Goal: Task Accomplishment & Management: Manage account settings

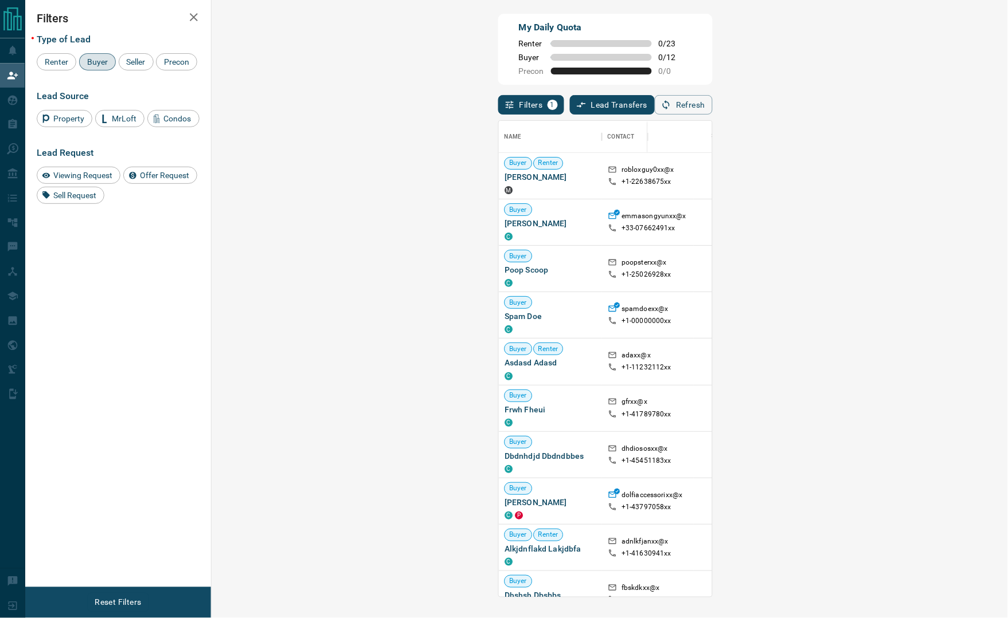
scroll to position [463, 759]
drag, startPoint x: 884, startPoint y: 52, endPoint x: 826, endPoint y: 5, distance: 75.0
click at [712, 52] on div "My Daily Quota Renter 0 / 23 Buyer 0 / 12 Precon 0 / 0" at bounding box center [605, 49] width 214 height 71
drag, startPoint x: 879, startPoint y: 60, endPoint x: 809, endPoint y: 57, distance: 69.4
click at [712, 60] on div "My Daily Quota Renter 0 / 23 Buyer 0 / 12 Precon 0 / 0" at bounding box center [605, 49] width 214 height 71
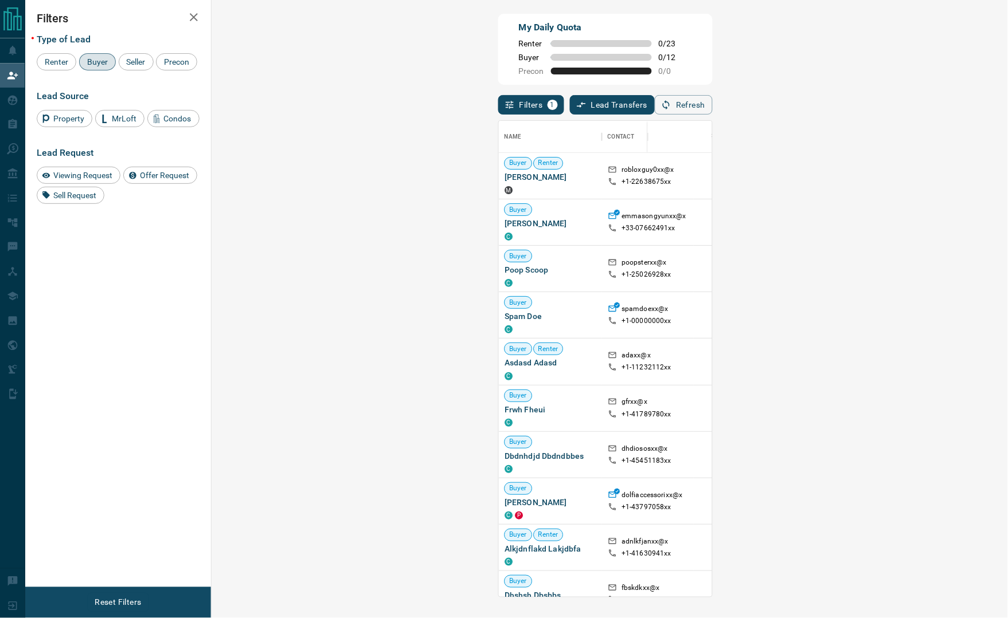
click at [712, 68] on div "My Daily Quota Renter 0 / 23 Buyer 0 / 12 Precon 0 / 0" at bounding box center [605, 49] width 214 height 71
click at [712, 50] on div "My Daily Quota Renter 0 / 23 Buyer 0 / 12 Precon 0 / 0" at bounding box center [605, 49] width 214 height 71
click at [158, 329] on div "Filters Type of Lead Renter Buyer Seller Precon Lead Source Property MrLoft Con…" at bounding box center [118, 294] width 186 height 588
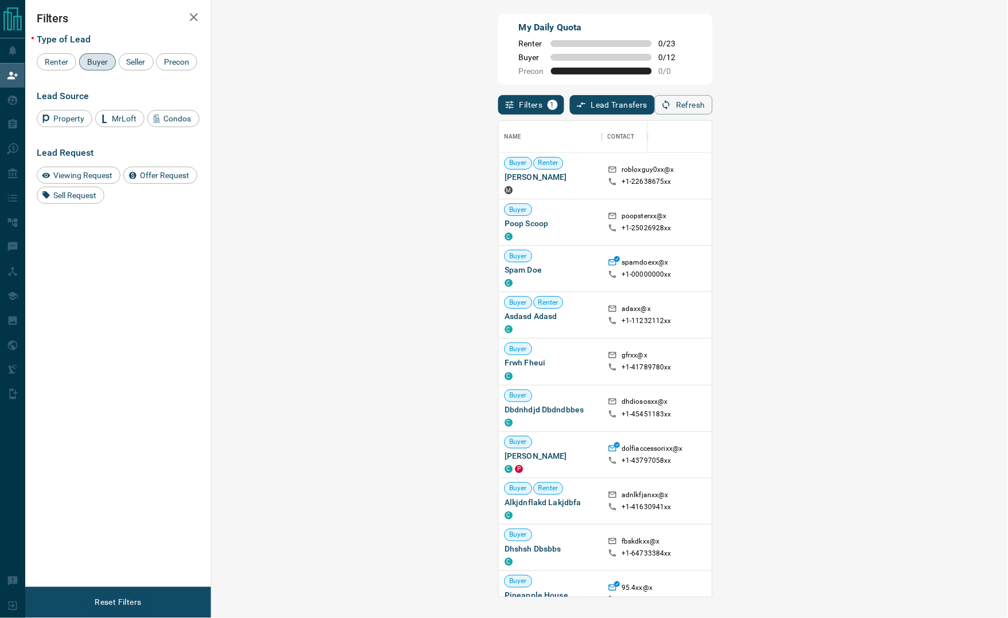
click at [712, 32] on div "My Daily Quota Renter 0 / 23 Buyer 0 / 12 Precon 0 / 0" at bounding box center [605, 49] width 214 height 71
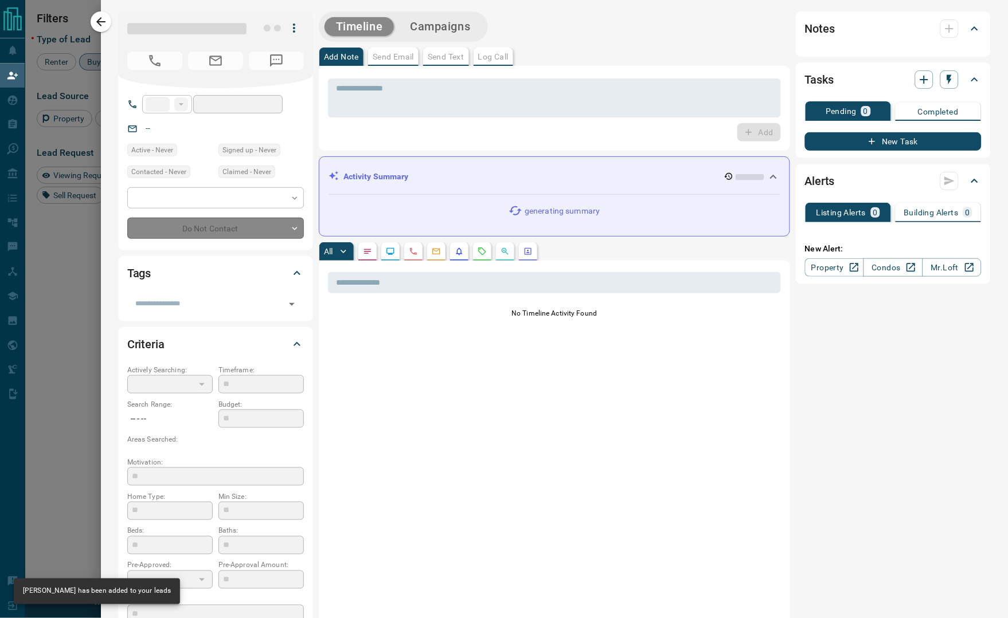
type input "**"
type input "**********"
type input "**"
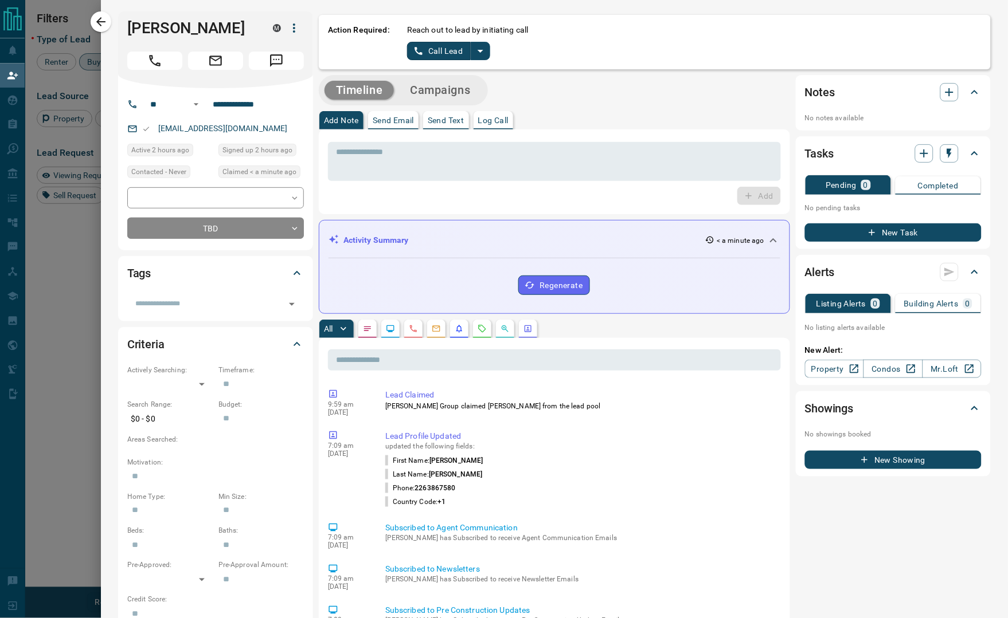
click at [481, 45] on icon "split button" at bounding box center [480, 51] width 14 height 14
click at [475, 88] on li "Log Manual Call" at bounding box center [448, 90] width 70 height 17
click at [445, 54] on button "Log Manual Call" at bounding box center [445, 51] width 76 height 18
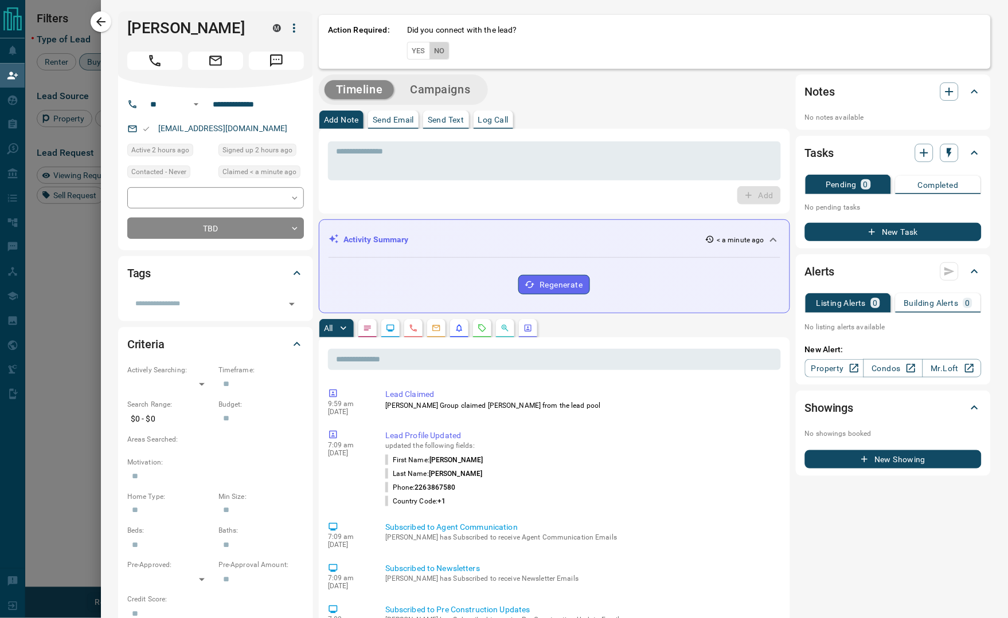
click at [433, 58] on button "No" at bounding box center [439, 51] width 20 height 18
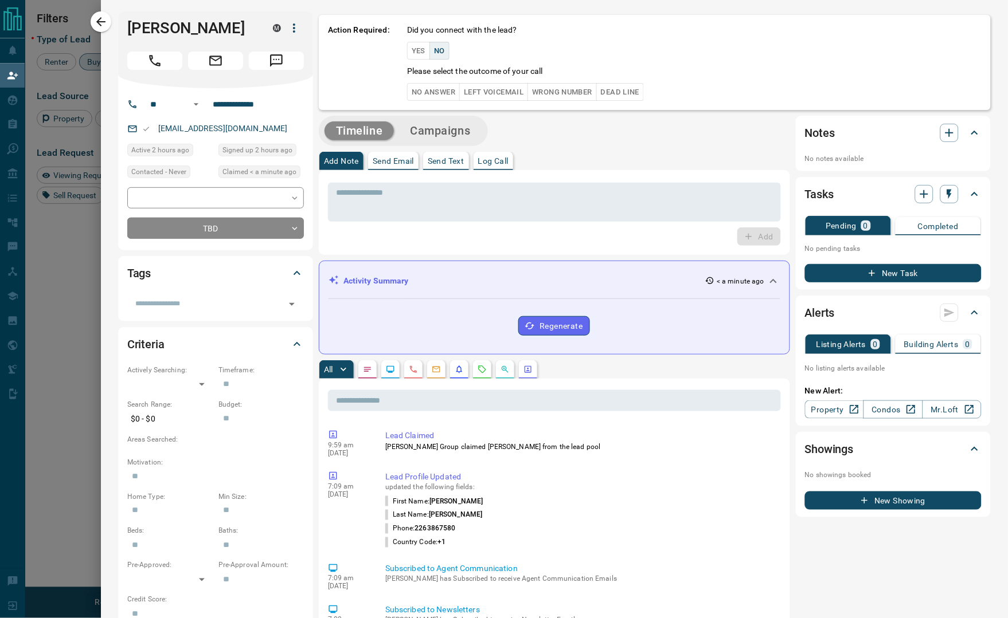
click at [447, 87] on button "No Answer" at bounding box center [433, 92] width 53 height 18
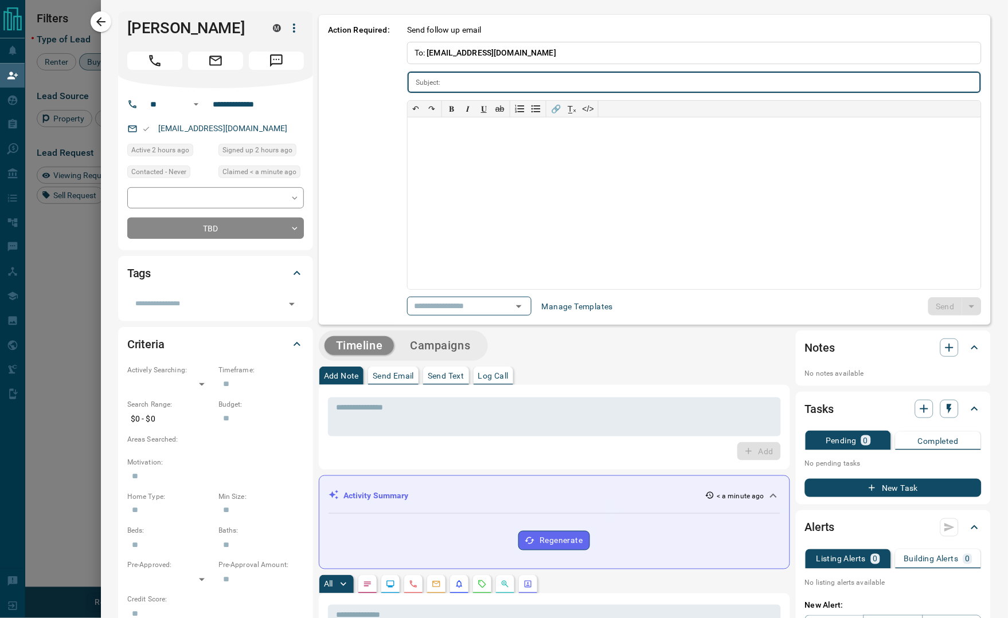
type input "**********"
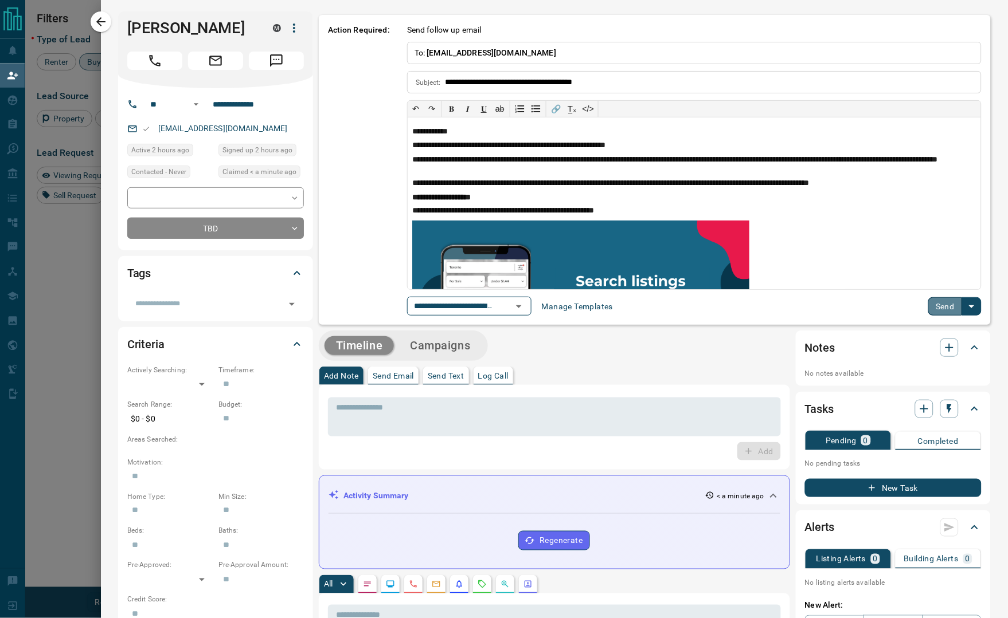
click at [928, 312] on button "Send" at bounding box center [945, 306] width 34 height 18
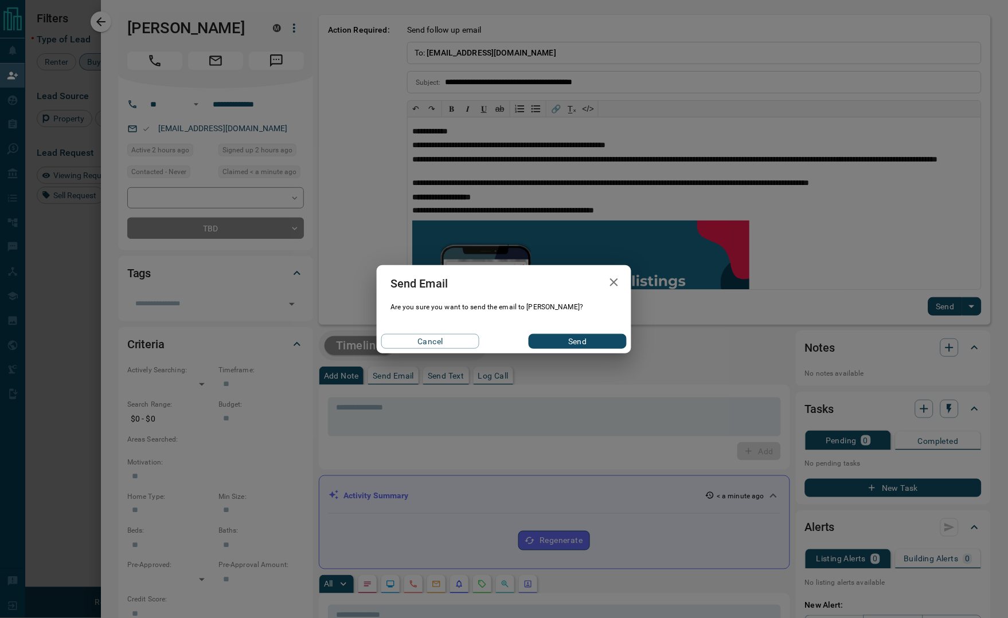
click at [581, 340] on button "Send" at bounding box center [577, 341] width 98 height 15
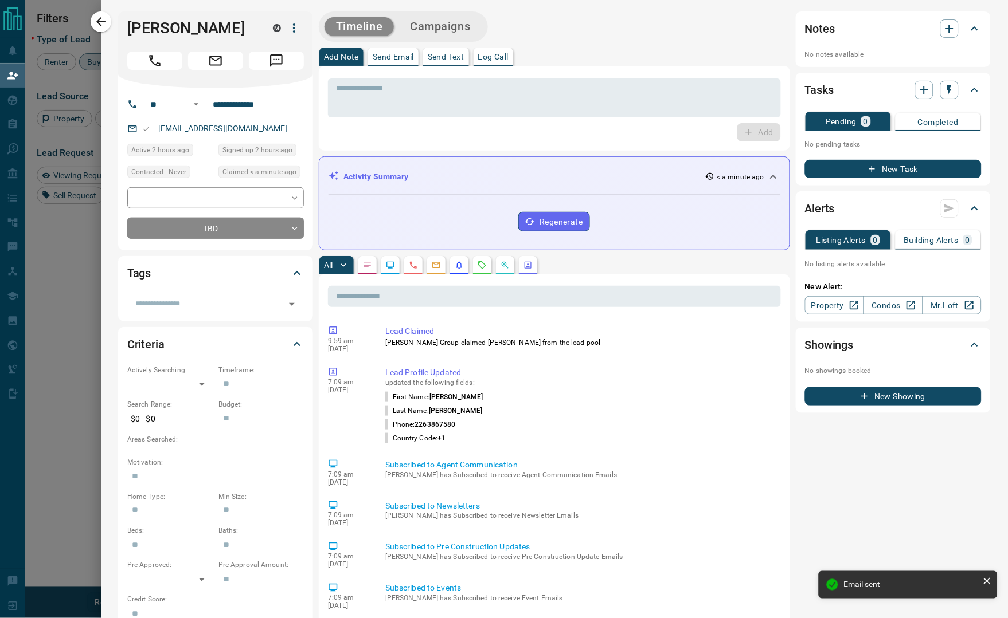
click at [444, 15] on div "Timeline Campaigns" at bounding box center [403, 27] width 162 height 24
click at [460, 38] on div "Timeline Campaigns" at bounding box center [403, 26] width 169 height 30
click at [460, 37] on div "Timeline Campaigns" at bounding box center [403, 27] width 162 height 24
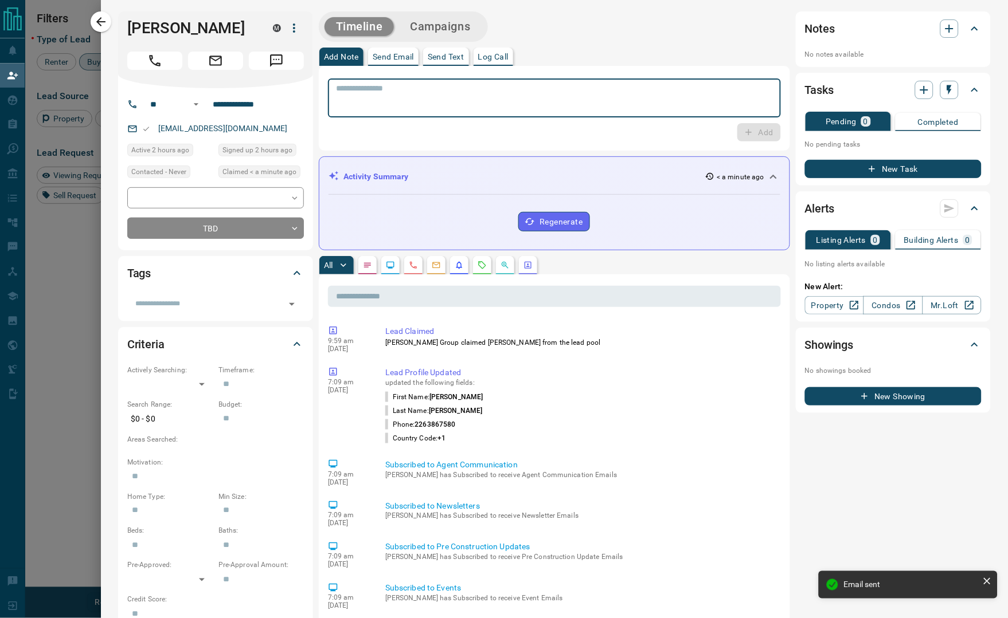
paste textarea "**********"
type textarea "**********"
click at [763, 123] on button "Add" at bounding box center [759, 132] width 44 height 18
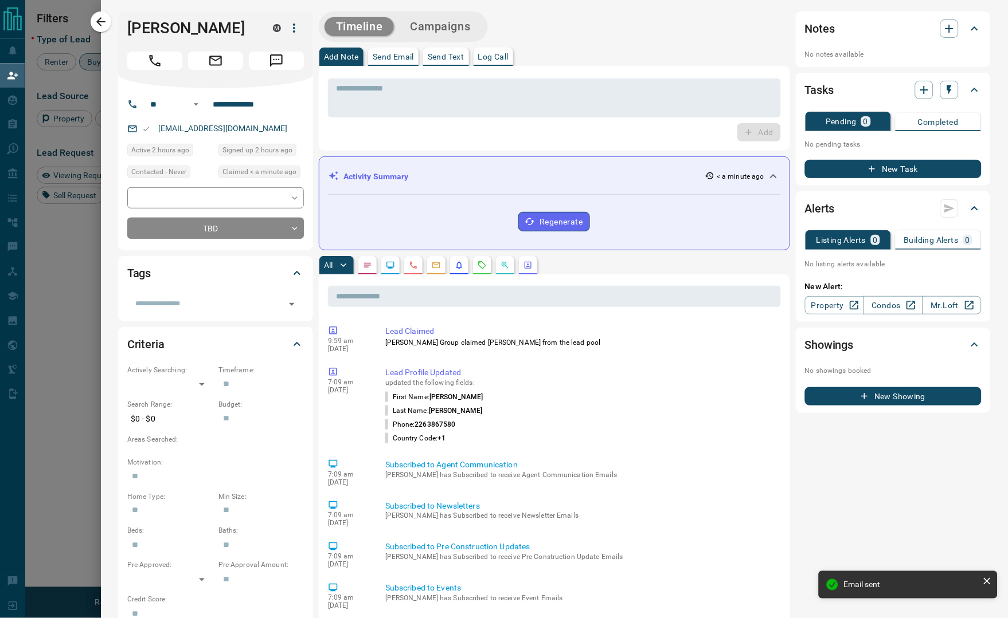
click at [460, 18] on button "Campaigns" at bounding box center [439, 26] width 83 height 19
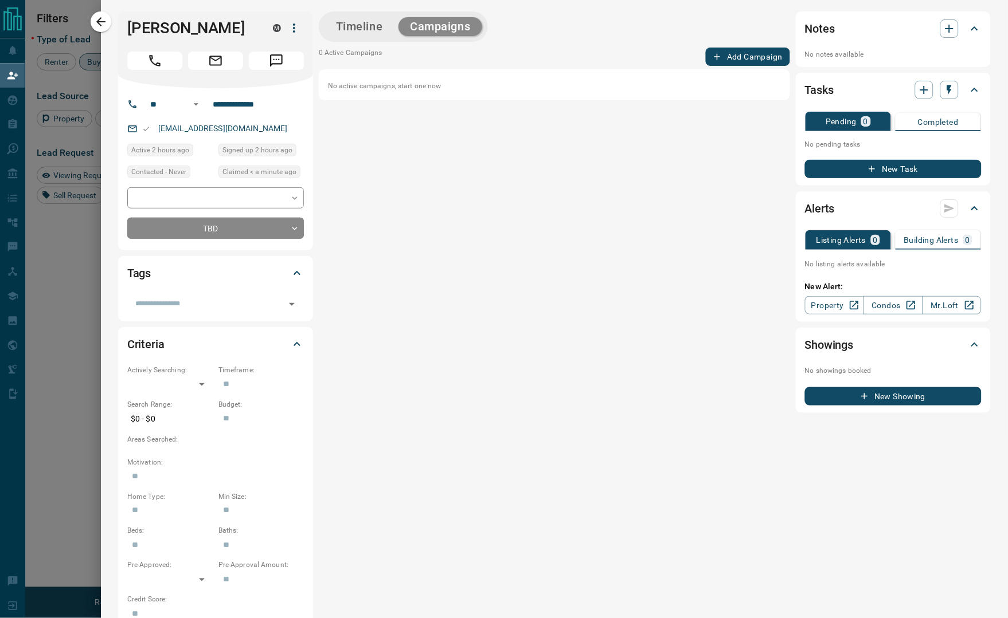
click at [761, 57] on button "Add Campaign" at bounding box center [748, 57] width 84 height 18
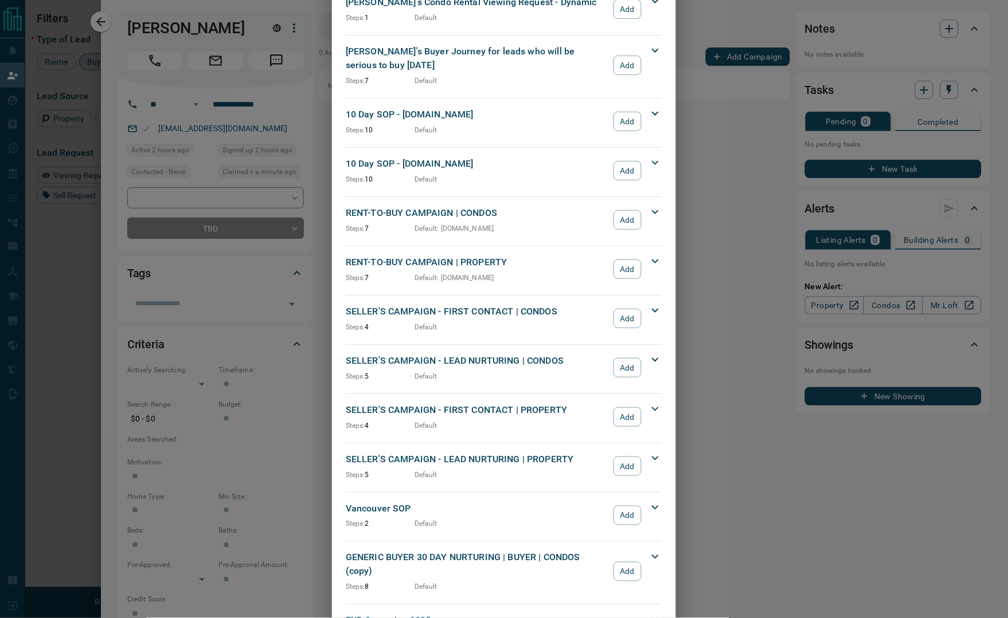
scroll to position [768, 0]
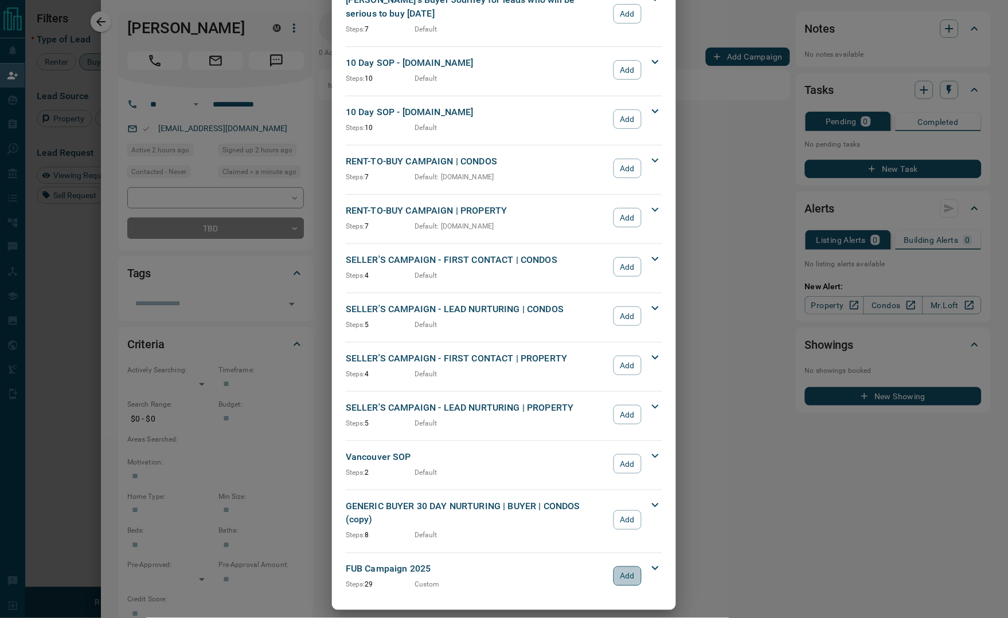
click at [632, 567] on button "Add" at bounding box center [627, 576] width 28 height 19
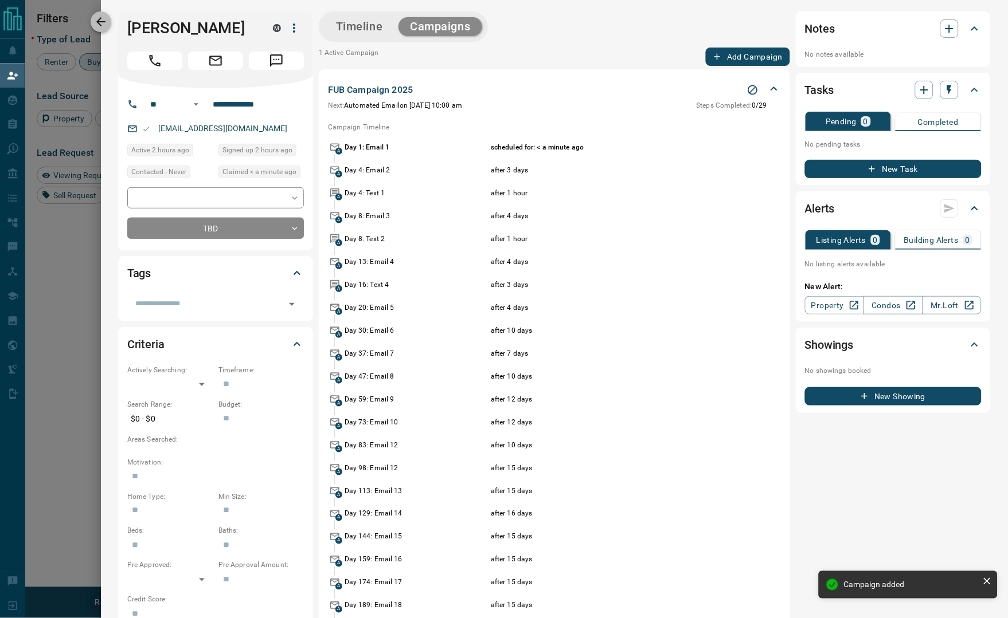
click at [105, 19] on icon "button" at bounding box center [101, 22] width 14 height 14
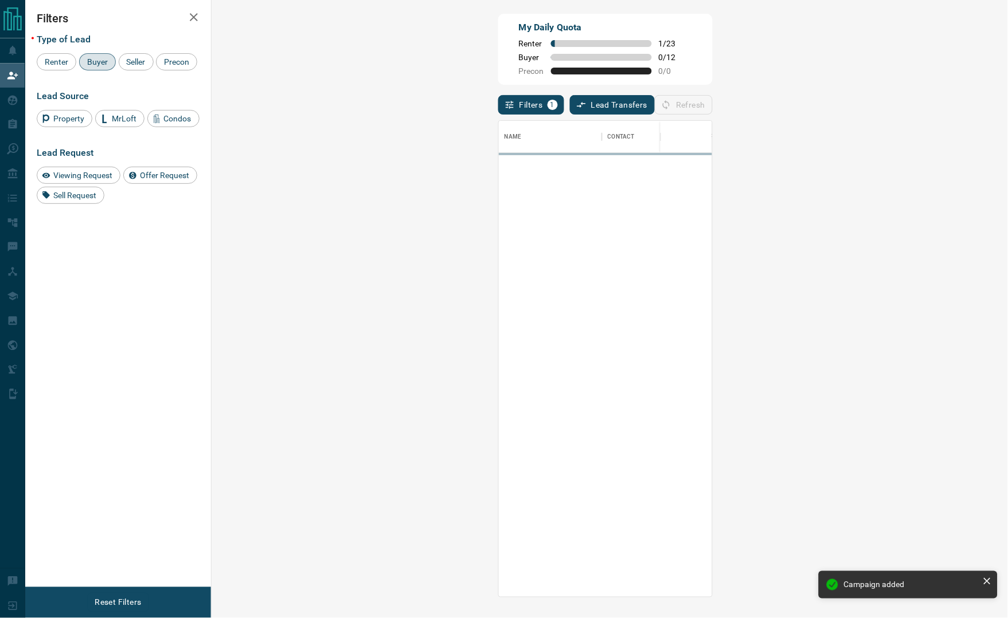
scroll to position [463, 759]
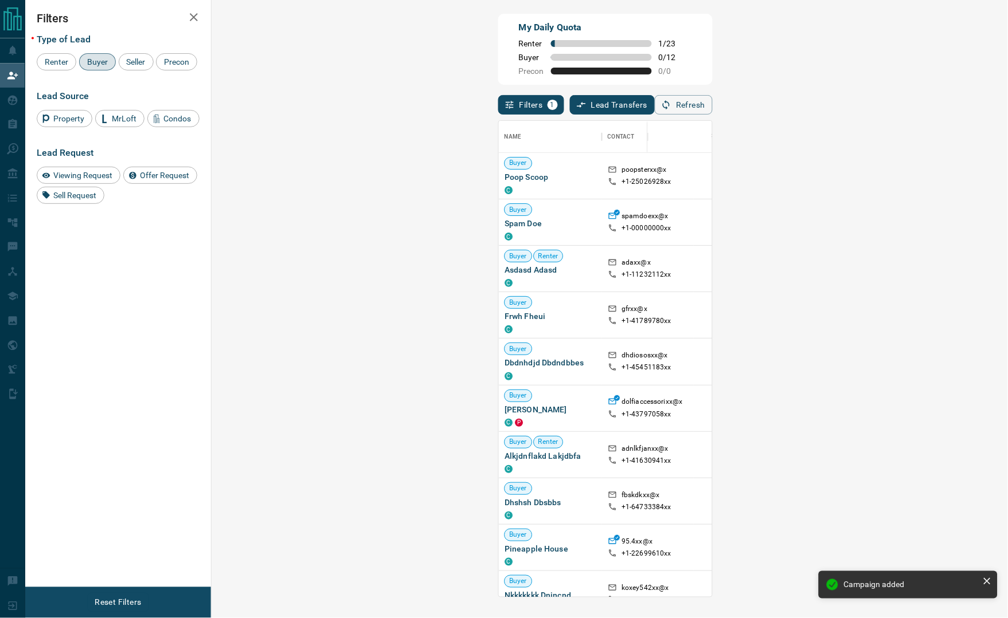
click at [126, 323] on div "Filters Type of Lead Renter Buyer Seller Precon Lead Source Property MrLoft Con…" at bounding box center [118, 294] width 186 height 588
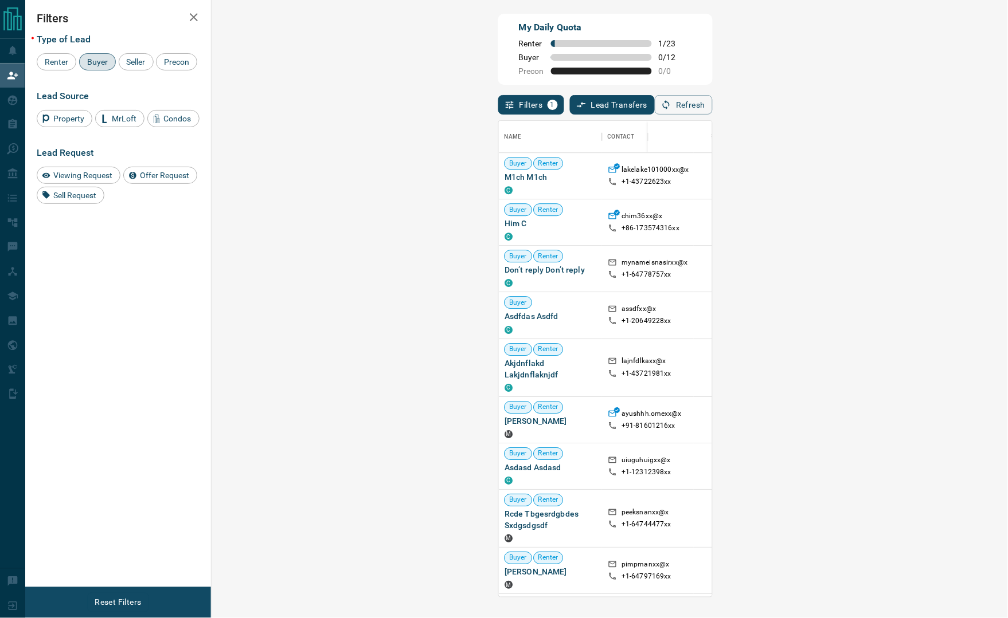
scroll to position [1032, 0]
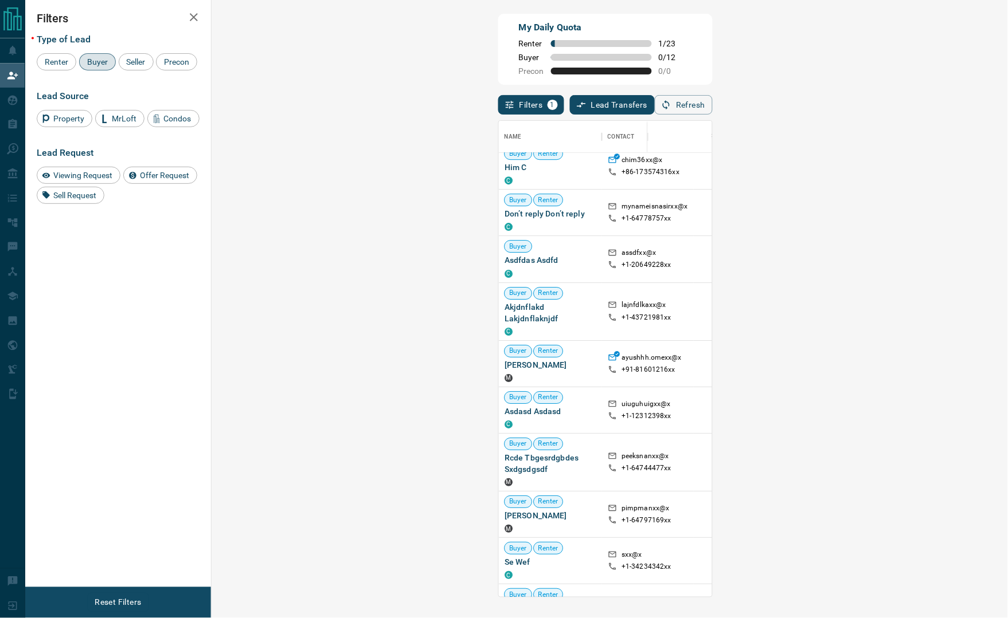
click at [111, 401] on div "Filters Type of Lead Renter Buyer Seller Precon Lead Source Property MrLoft Con…" at bounding box center [118, 294] width 186 height 588
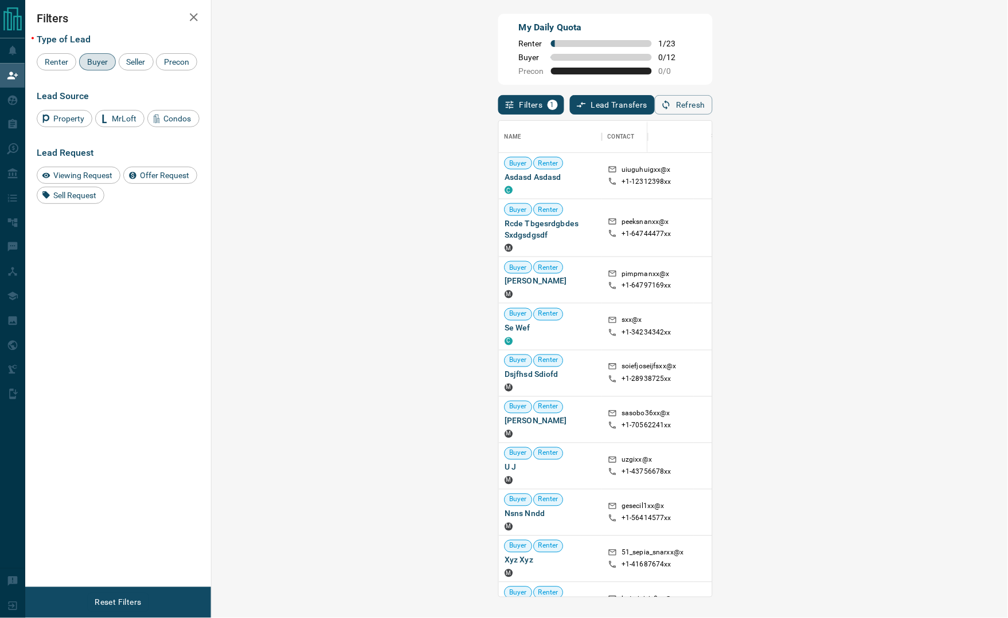
scroll to position [1358, 0]
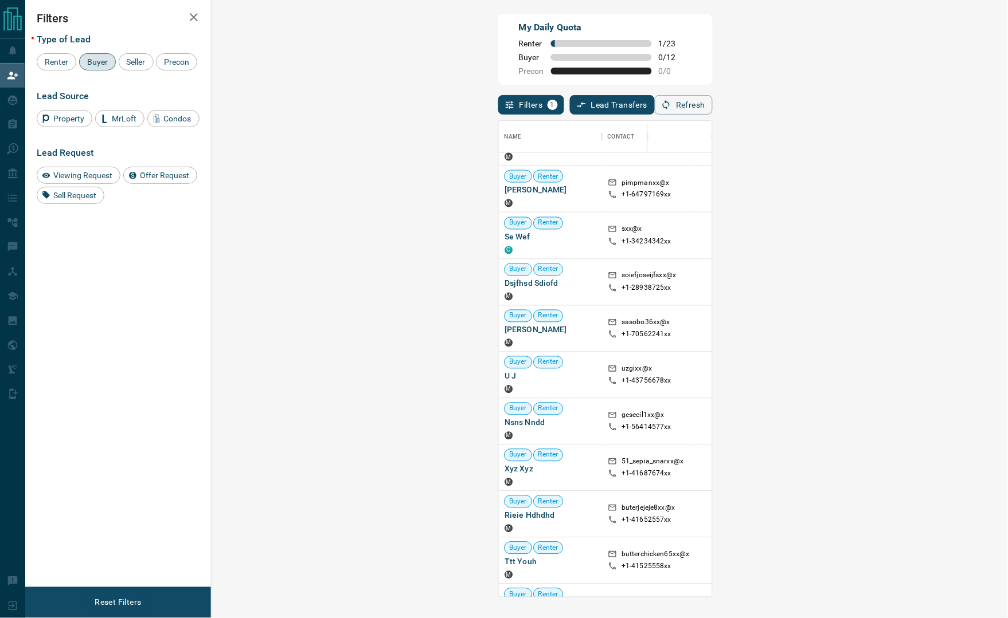
click at [712, 45] on div "My Daily Quota Renter 1 / 23 Buyer 0 / 12 Precon 0 / 0" at bounding box center [605, 49] width 214 height 71
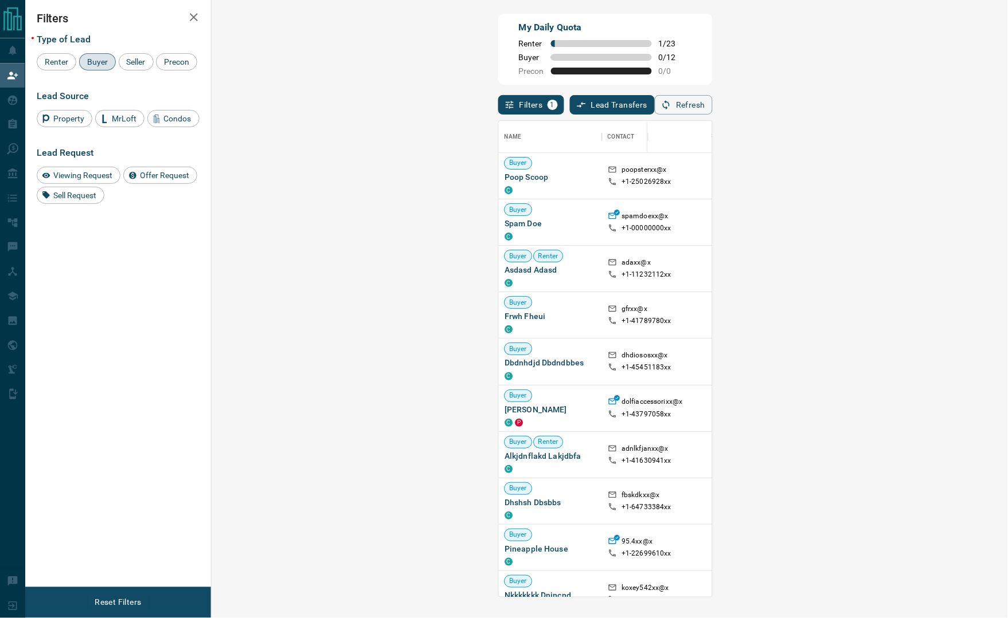
scroll to position [463, 759]
drag, startPoint x: 490, startPoint y: 57, endPoint x: 432, endPoint y: 58, distance: 57.3
click at [498, 57] on div "My Daily Quota Renter 1 / 23 Buyer 0 / 12 Precon 0 / 0" at bounding box center [605, 49] width 214 height 71
click at [712, 61] on div "My Daily Quota Renter 1 / 23 Buyer 0 / 12 Precon 0 / 0" at bounding box center [605, 49] width 214 height 71
drag, startPoint x: 936, startPoint y: 33, endPoint x: 717, endPoint y: 78, distance: 223.5
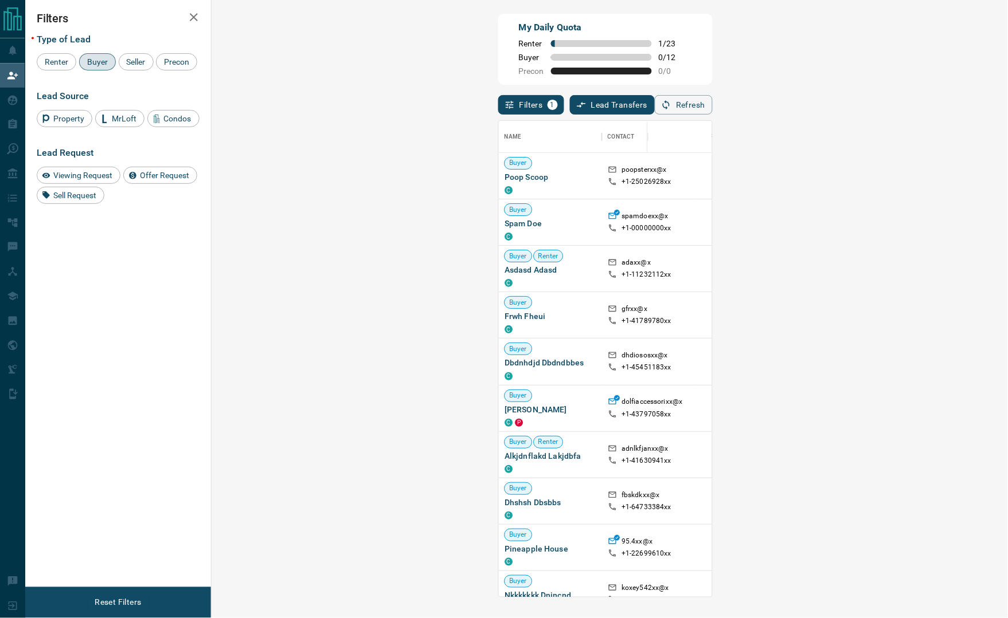
click at [712, 33] on div "My Daily Quota Renter 1 / 23 Buyer 0 / 12 Precon 0 / 0" at bounding box center [605, 49] width 214 height 71
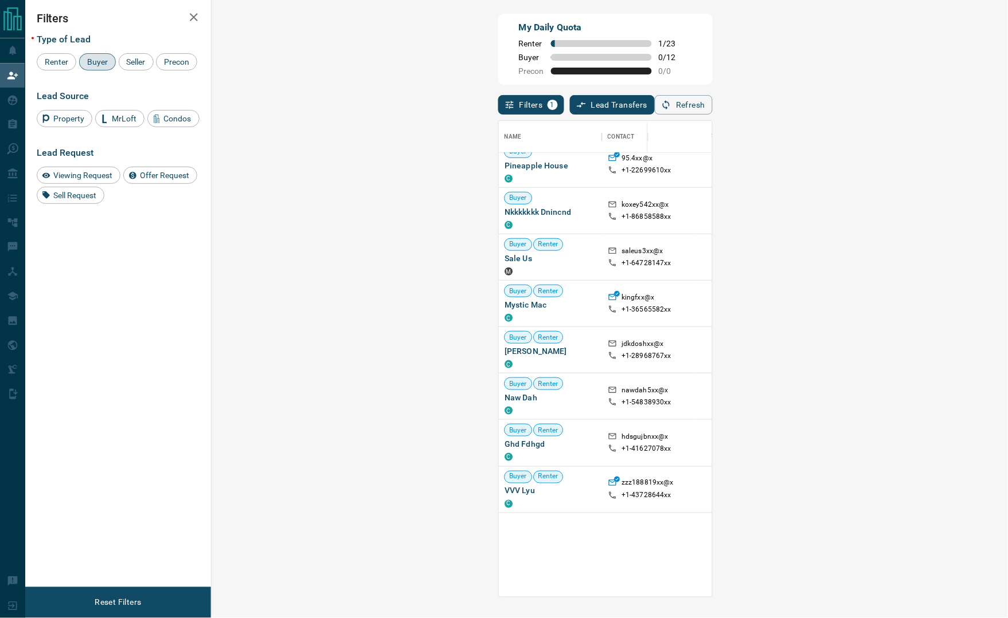
scroll to position [0, 0]
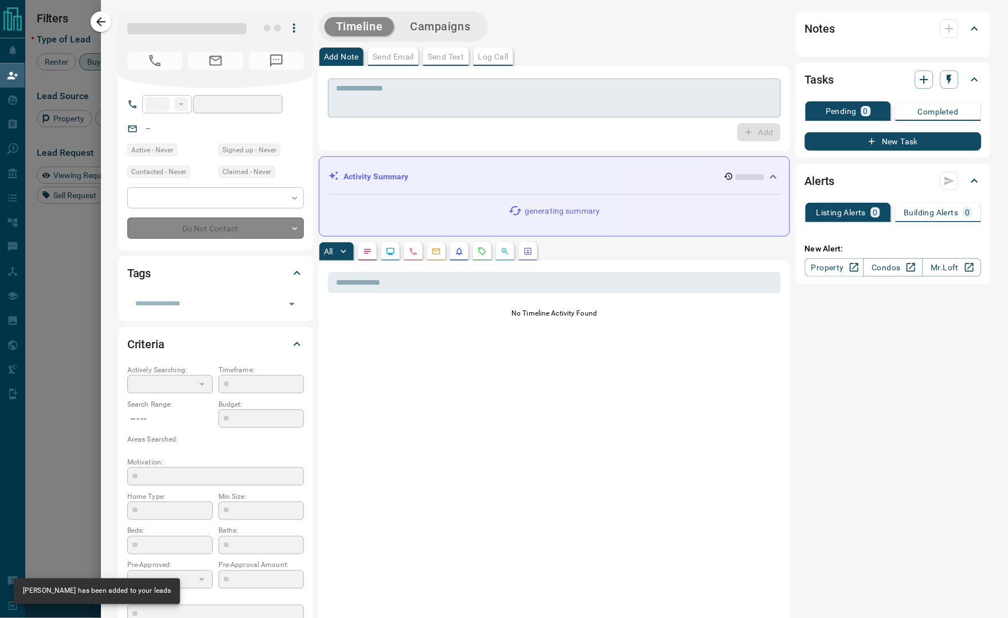
type input "**"
type input "**********"
type input "**"
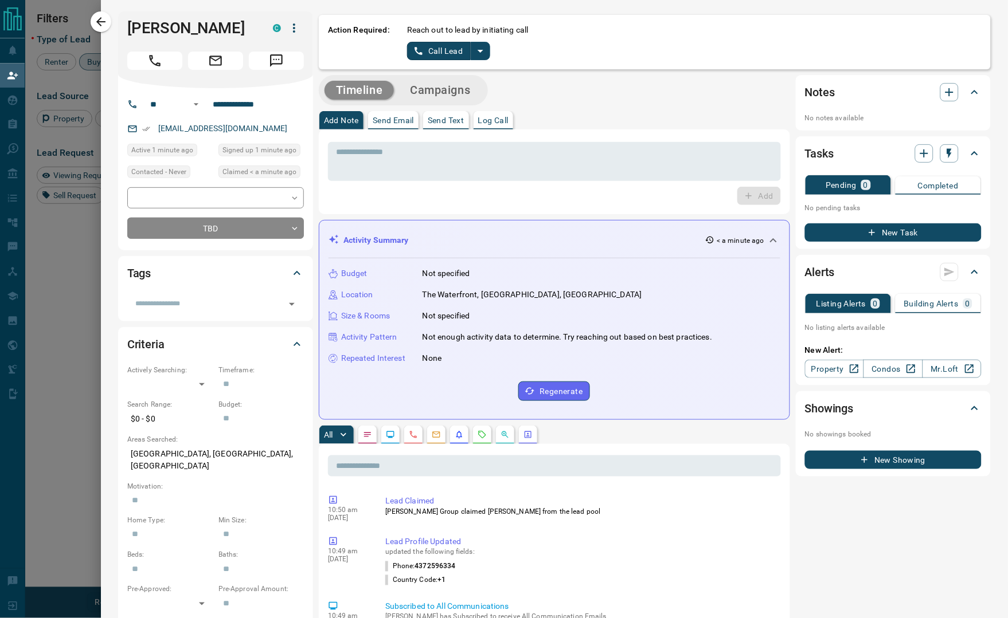
click at [474, 52] on icon "split button" at bounding box center [480, 51] width 14 height 14
click at [417, 94] on li "Log Manual Call" at bounding box center [448, 90] width 70 height 17
click at [473, 62] on div "Action Required: Reach out to lead by initiating call Log Manual Call" at bounding box center [655, 42] width 672 height 54
click at [468, 53] on button "Log Manual Call" at bounding box center [445, 51] width 76 height 18
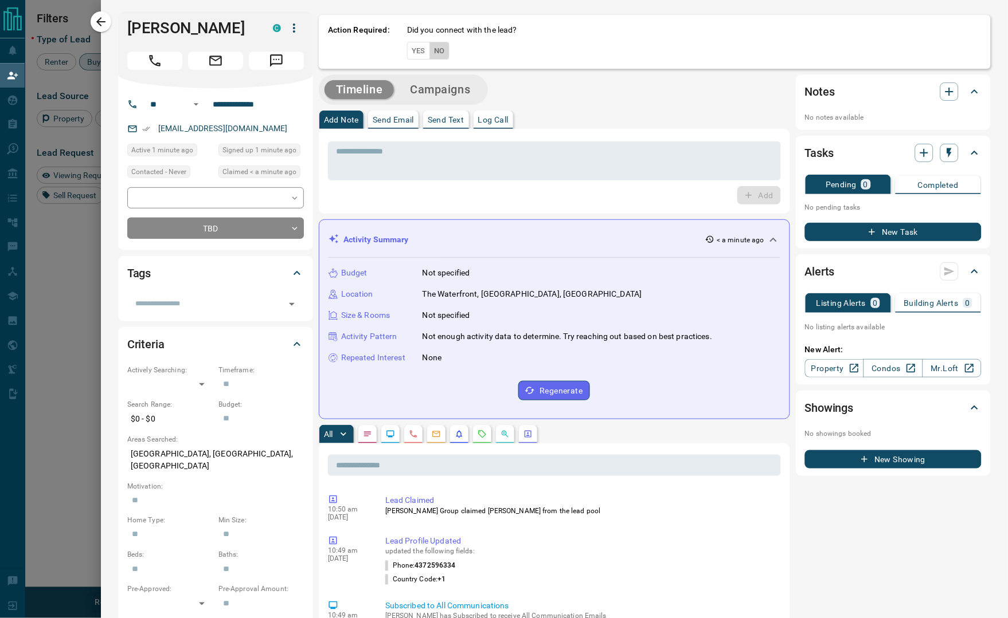
click at [446, 59] on button "No" at bounding box center [439, 51] width 20 height 18
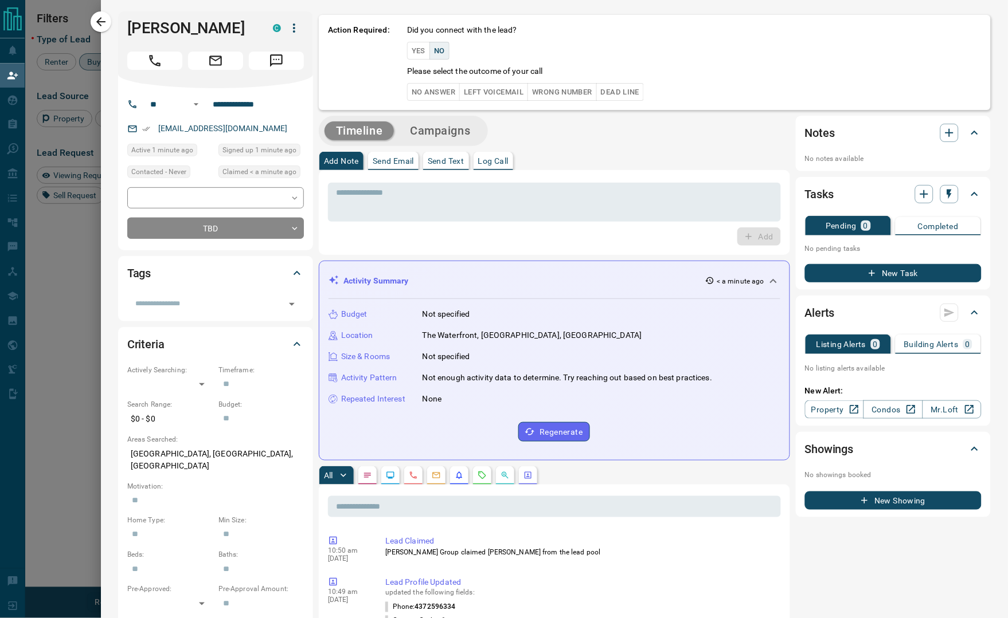
click at [446, 97] on button "No Answer" at bounding box center [433, 92] width 53 height 18
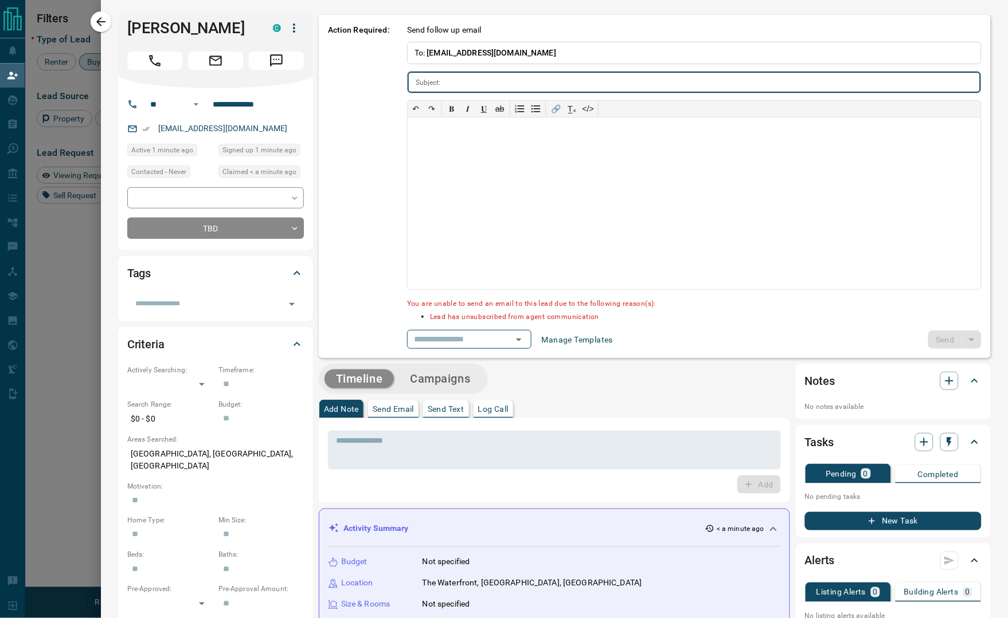
type input "**********"
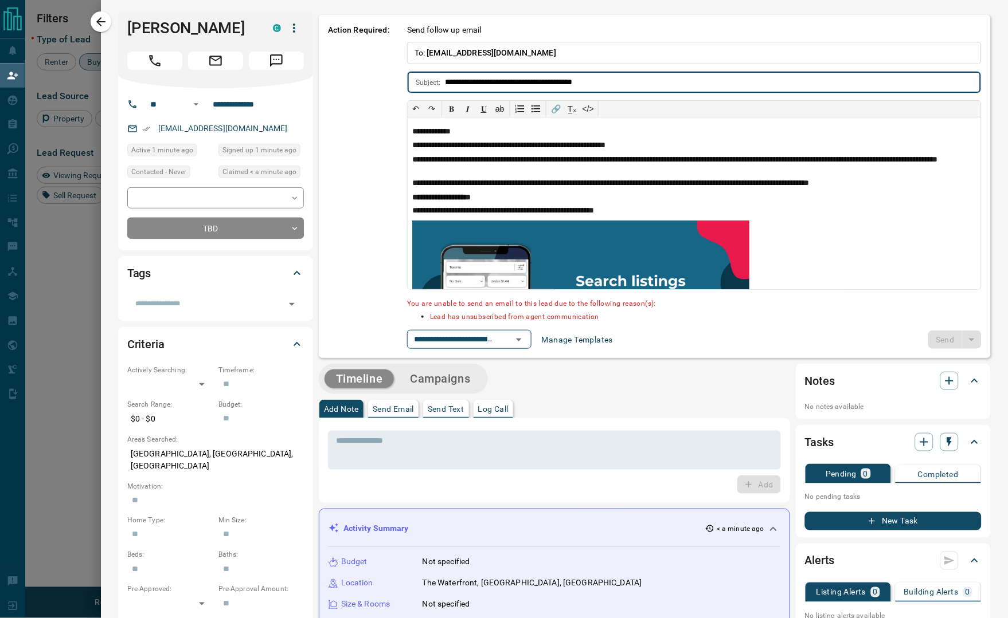
click at [102, 16] on icon "button" at bounding box center [101, 22] width 14 height 14
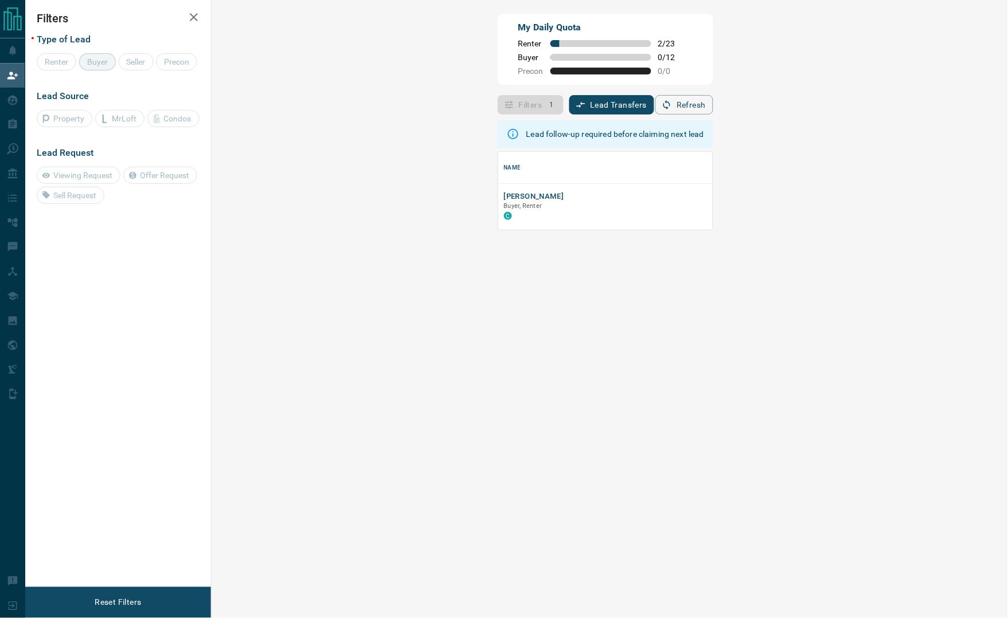
scroll to position [65, 759]
click at [504, 199] on button "[PERSON_NAME]" at bounding box center [534, 196] width 60 height 11
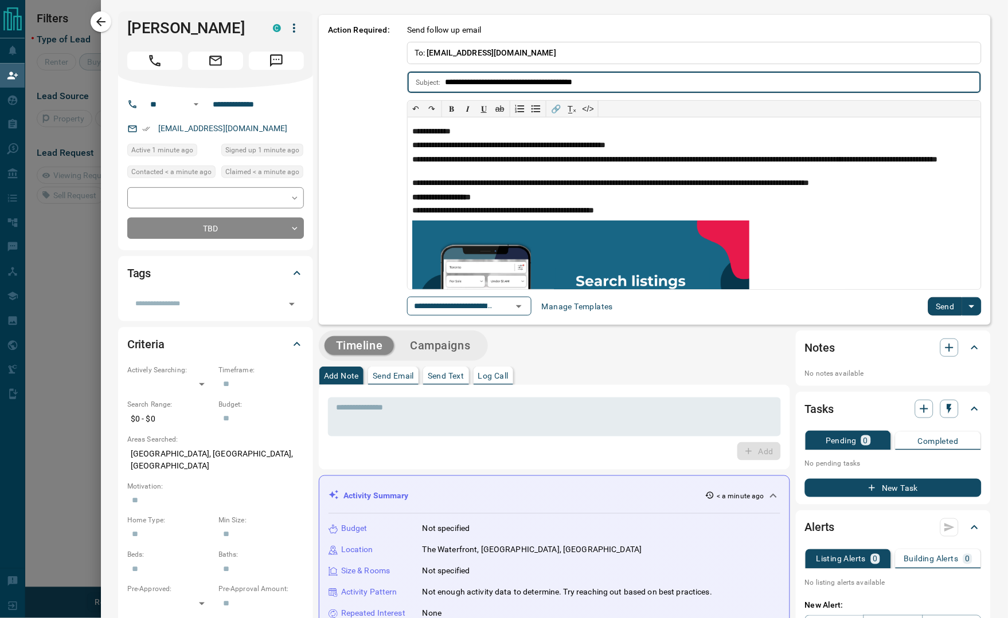
click at [941, 308] on button "Send" at bounding box center [945, 306] width 34 height 18
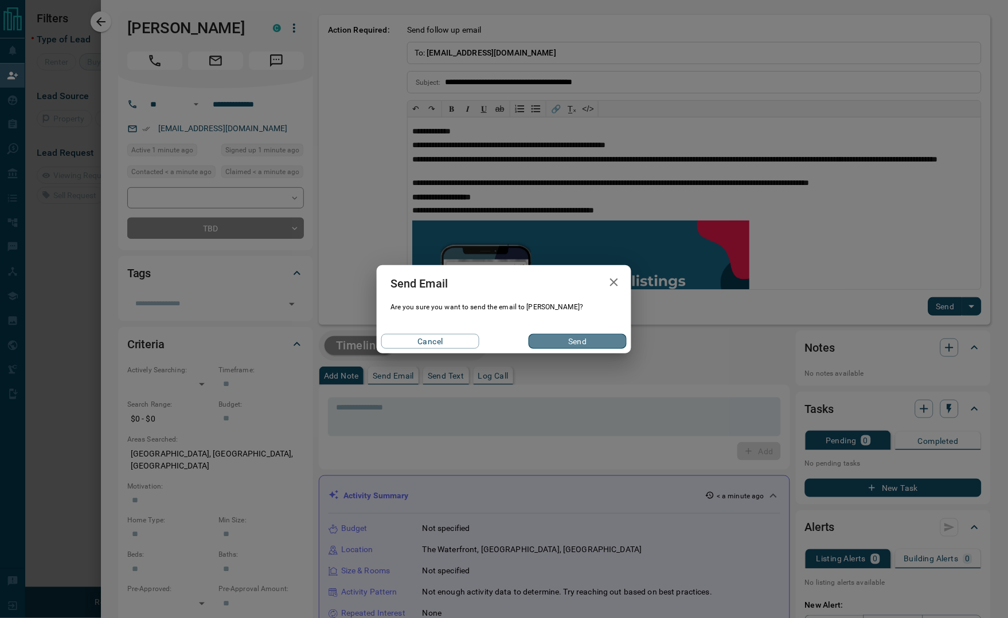
click at [552, 338] on button "Send" at bounding box center [577, 341] width 98 height 15
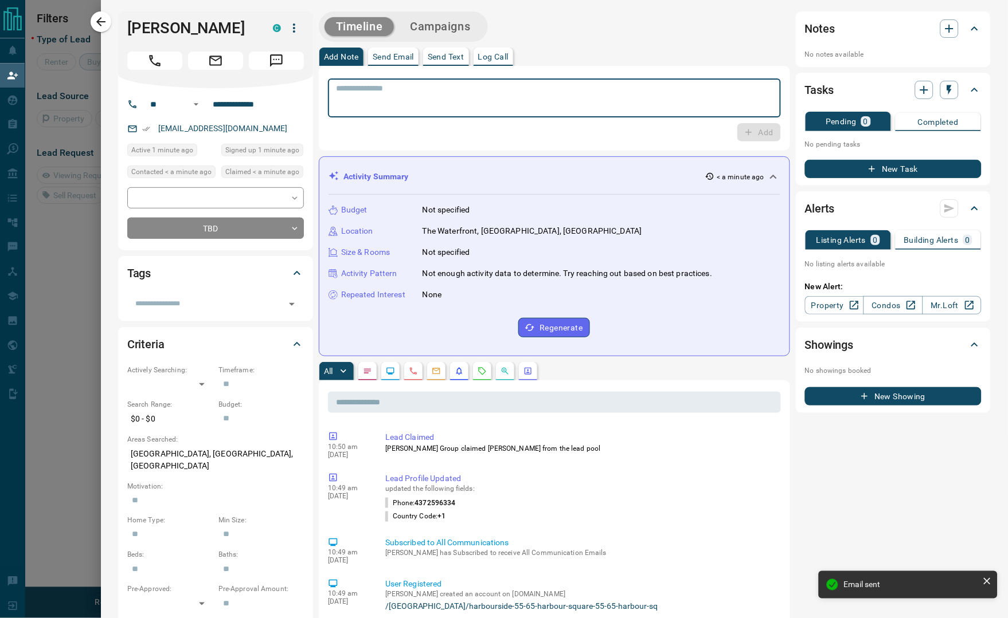
drag, startPoint x: 507, startPoint y: 127, endPoint x: 509, endPoint y: 99, distance: 27.6
paste textarea "**********"
type textarea "**********"
click at [761, 135] on button "Add" at bounding box center [759, 132] width 44 height 18
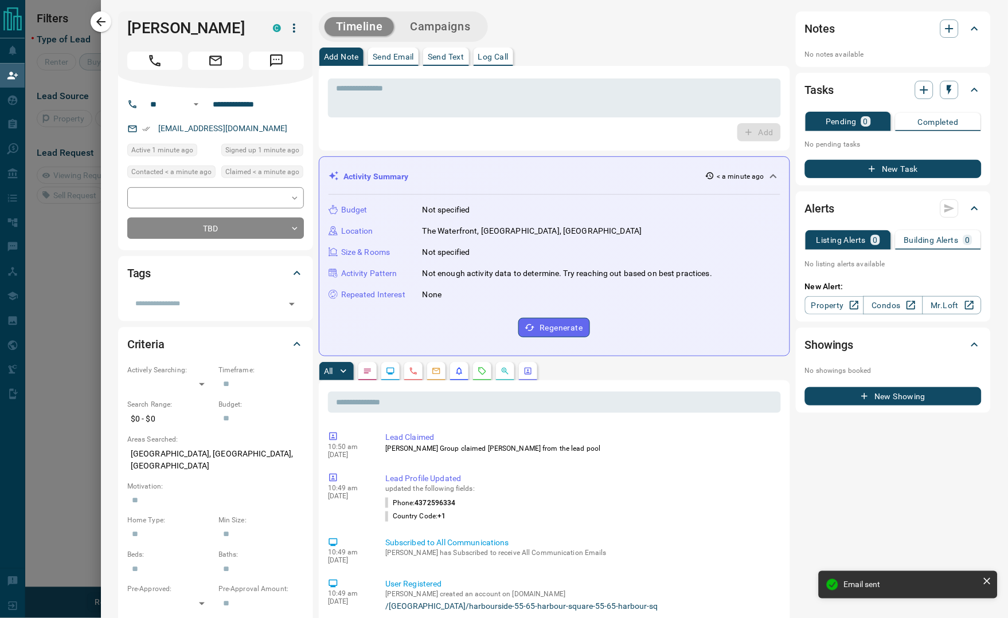
click at [431, 23] on button "Campaigns" at bounding box center [439, 26] width 83 height 19
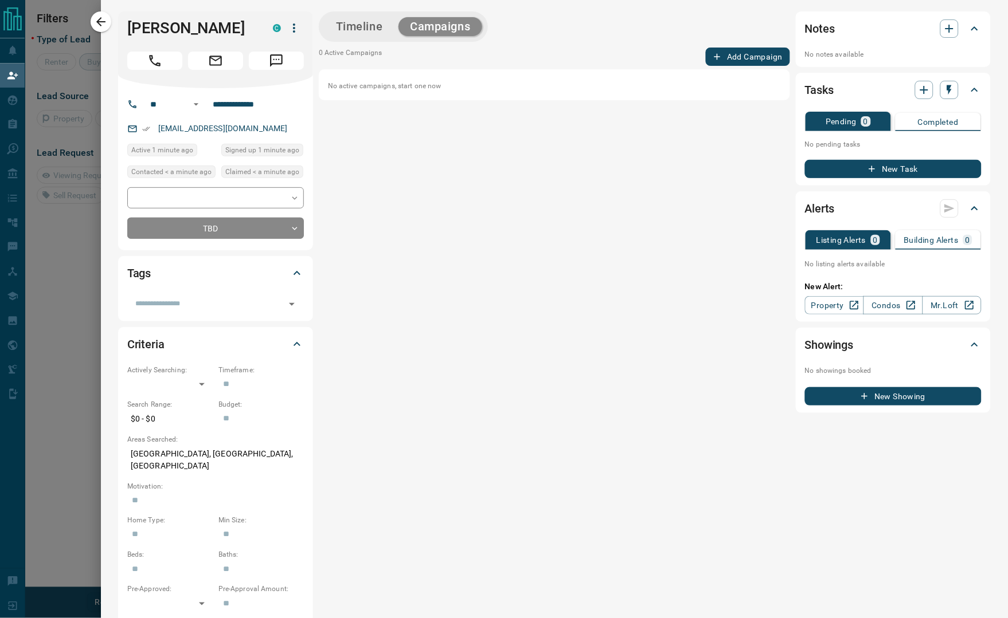
click at [737, 41] on div "Timeline Campaigns" at bounding box center [554, 26] width 471 height 30
drag, startPoint x: 739, startPoint y: 46, endPoint x: 741, endPoint y: 54, distance: 8.1
click at [740, 53] on div "Timeline Campaigns 0 Active Campaigns Add Campaign No active campaigns, start o…" at bounding box center [554, 474] width 471 height 927
click at [741, 54] on button "Add Campaign" at bounding box center [748, 57] width 84 height 18
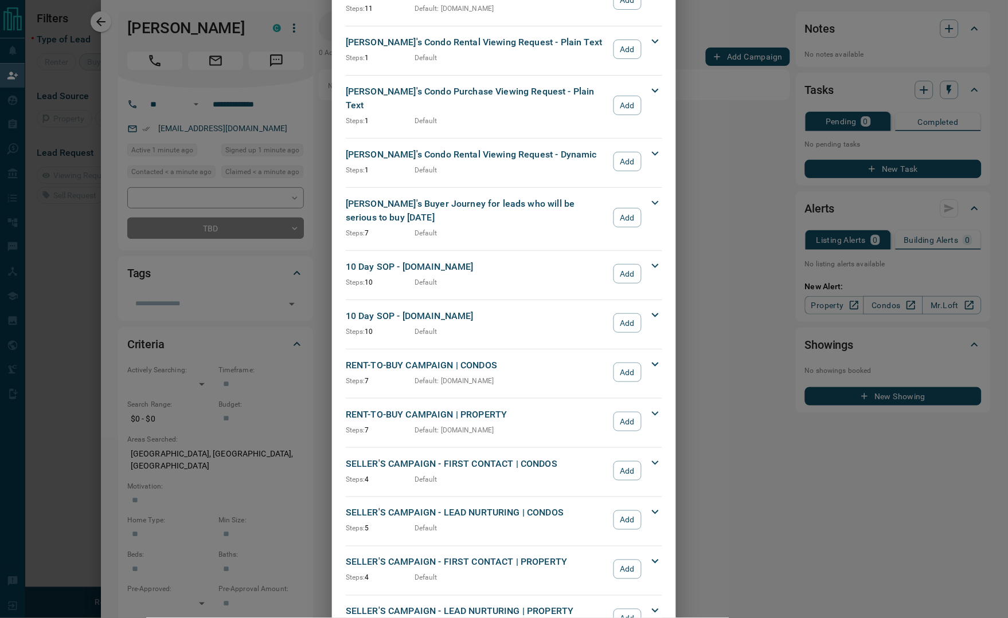
scroll to position [768, 0]
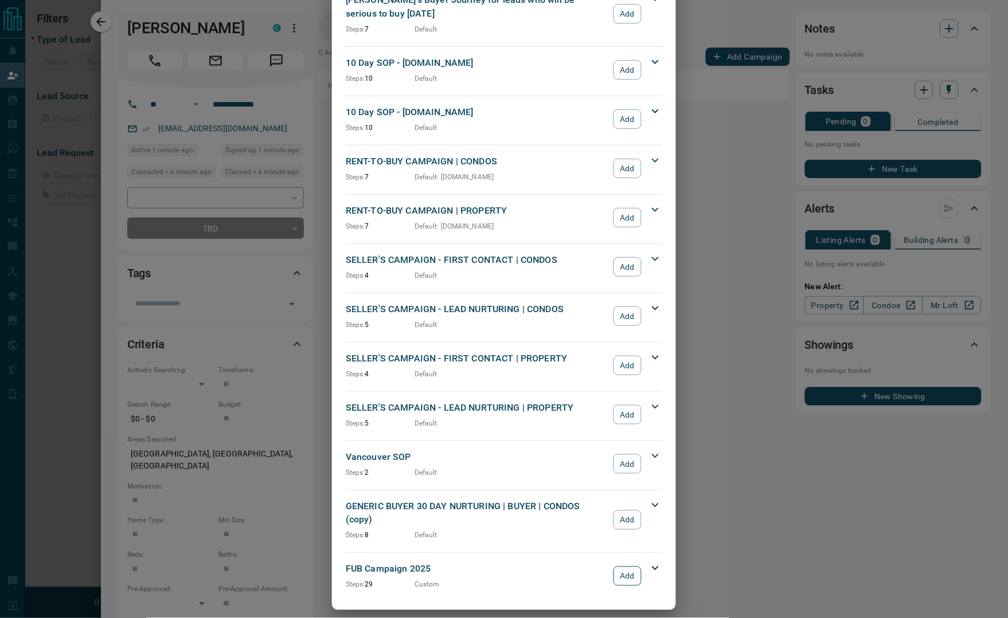
click at [617, 567] on button "Add" at bounding box center [627, 576] width 28 height 19
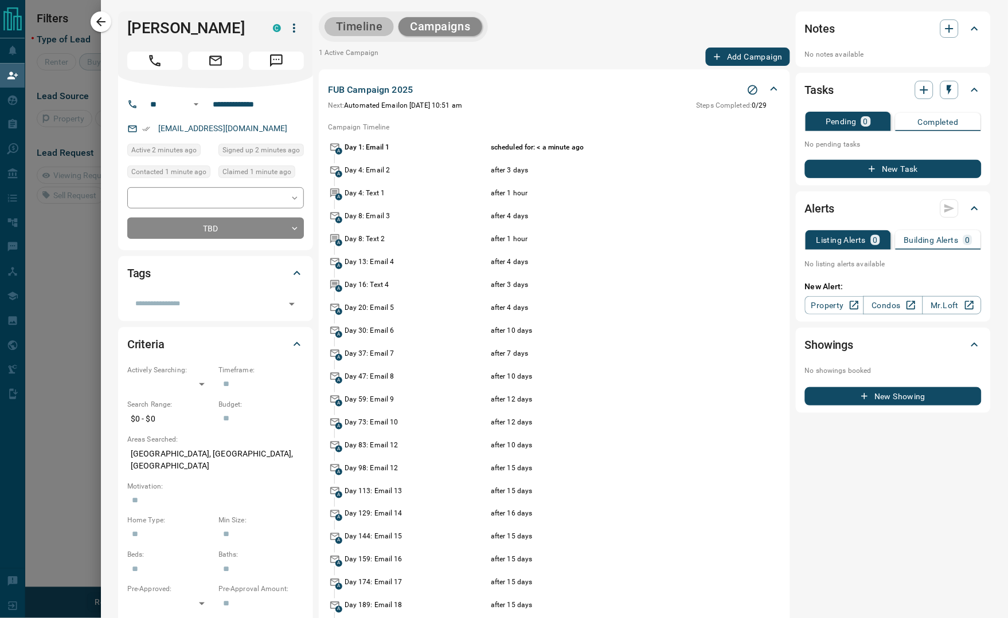
click at [335, 21] on button "Timeline" at bounding box center [359, 26] width 70 height 19
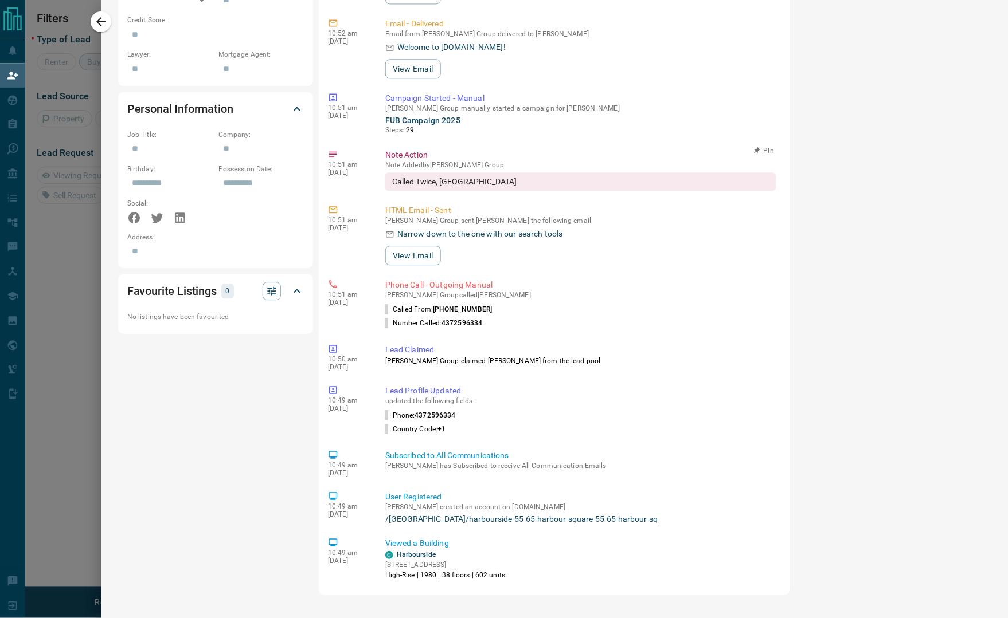
scroll to position [0, 0]
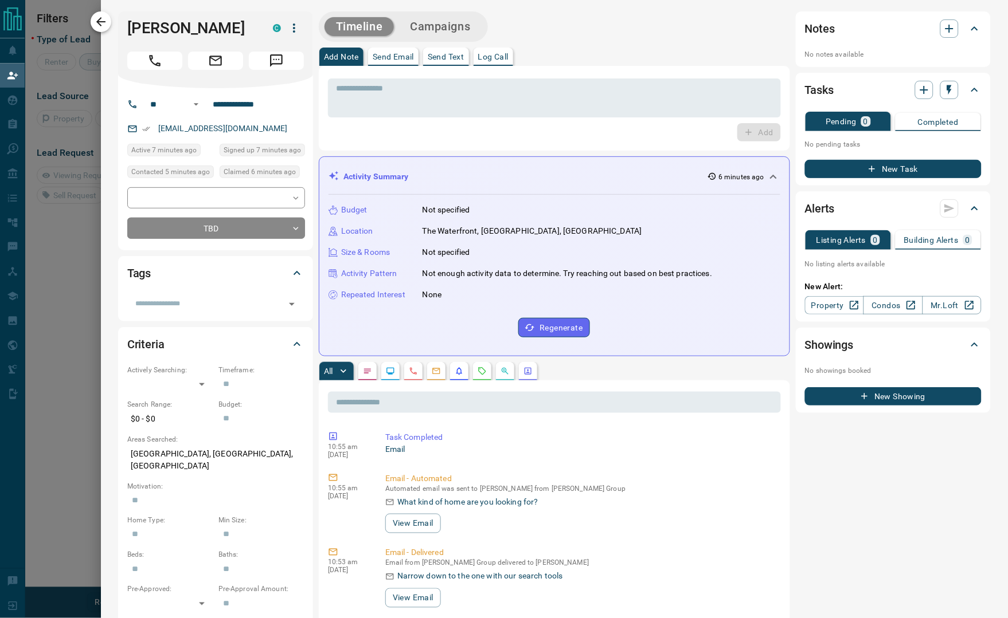
click at [102, 28] on icon "button" at bounding box center [101, 22] width 14 height 14
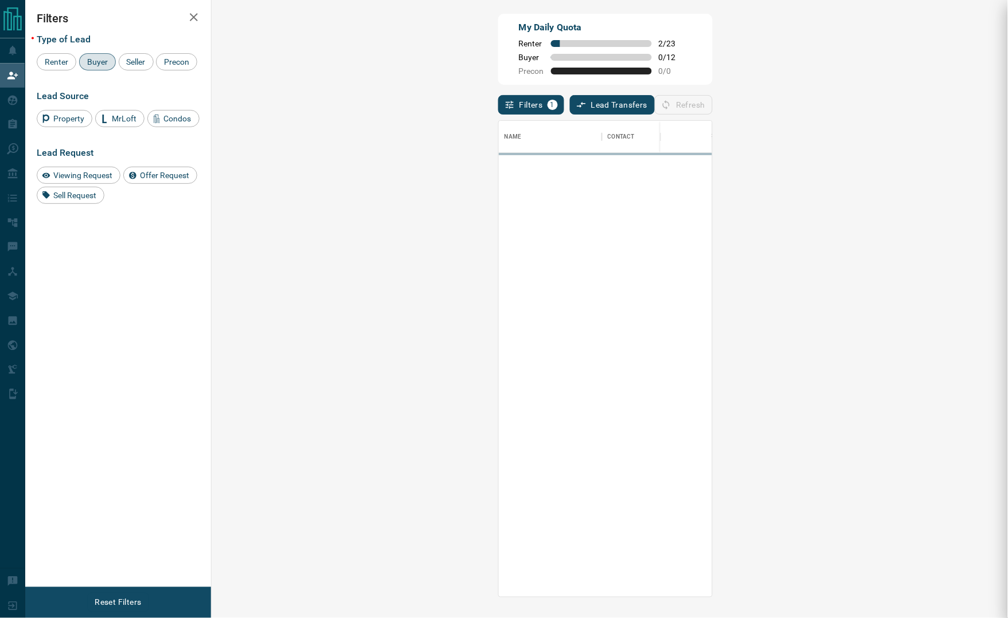
scroll to position [463, 759]
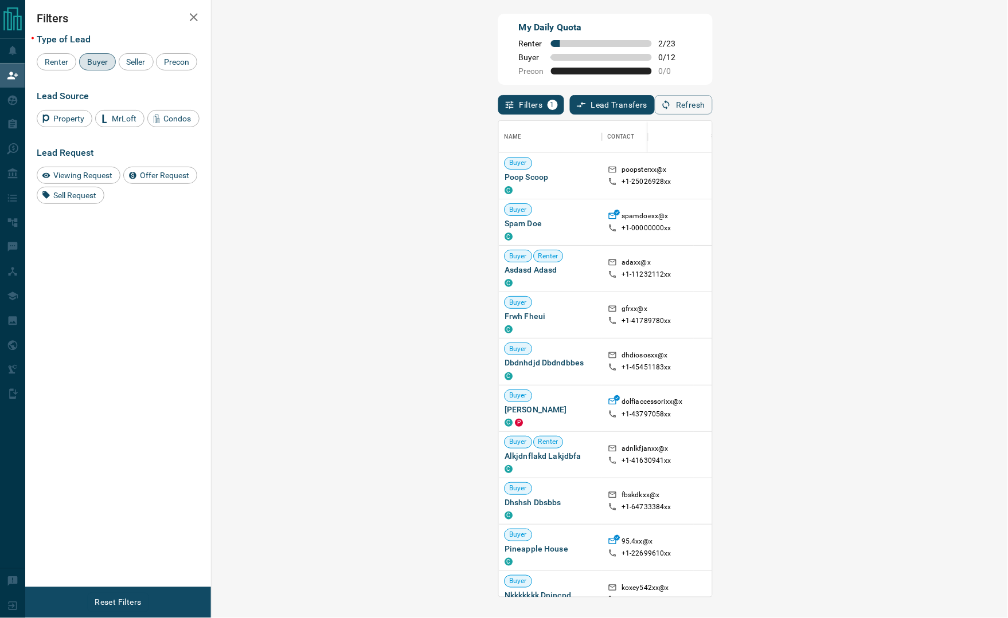
click at [503, 67] on div "My Daily Quota Renter 2 / 23 Buyer 0 / 12 Precon 0 / 0" at bounding box center [605, 49] width 214 height 71
click at [96, 413] on div "Filters Type of Lead Renter Buyer Seller Precon Lead Source Property MrLoft Con…" at bounding box center [118, 294] width 186 height 588
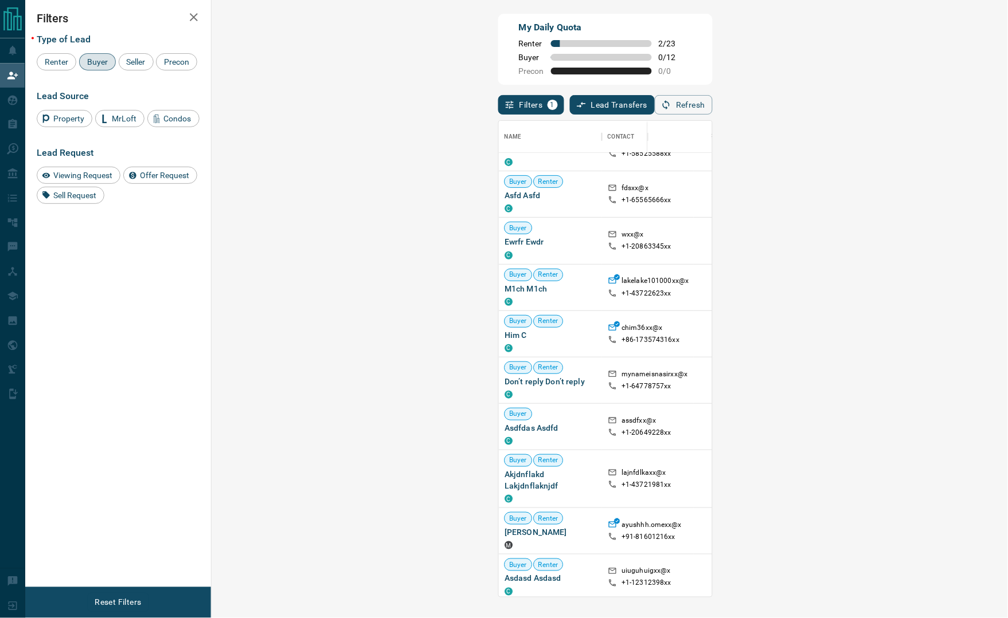
scroll to position [881, 0]
